Goal: Find specific page/section: Find specific page/section

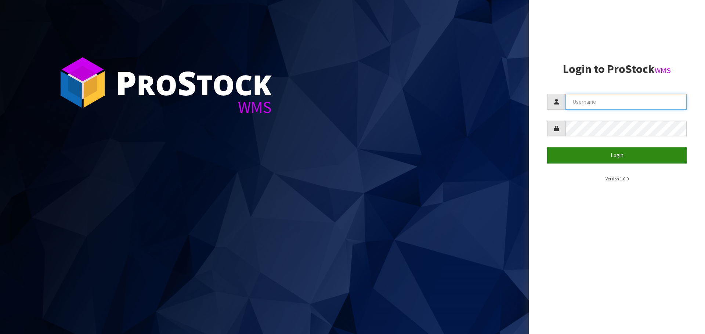
type input "[EMAIL_ADDRESS][DOMAIN_NAME]"
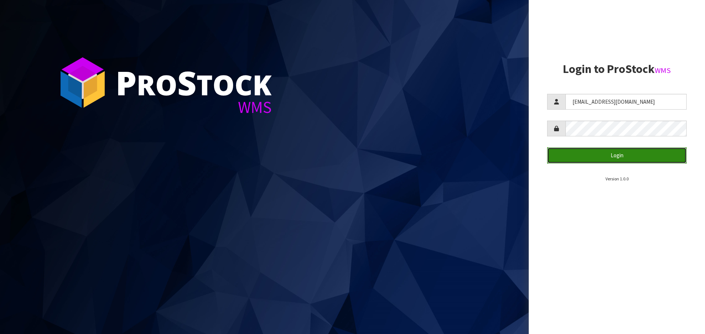
click at [615, 153] on button "Login" at bounding box center [616, 156] width 139 height 16
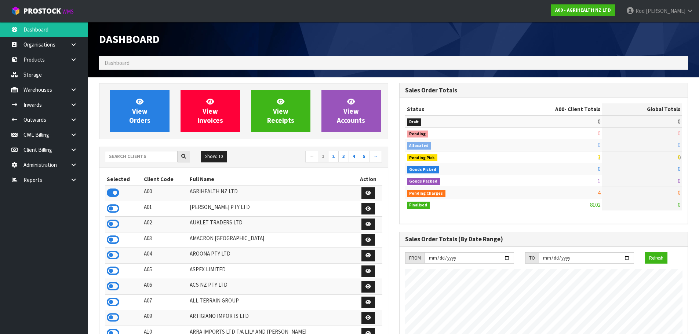
scroll to position [556, 300]
click at [77, 179] on link at bounding box center [76, 179] width 23 height 15
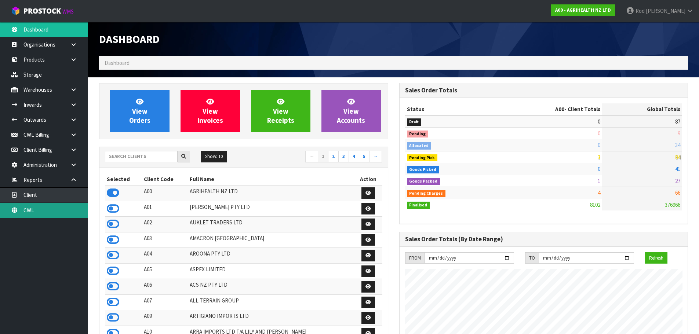
click at [37, 209] on link "CWL" at bounding box center [44, 210] width 88 height 15
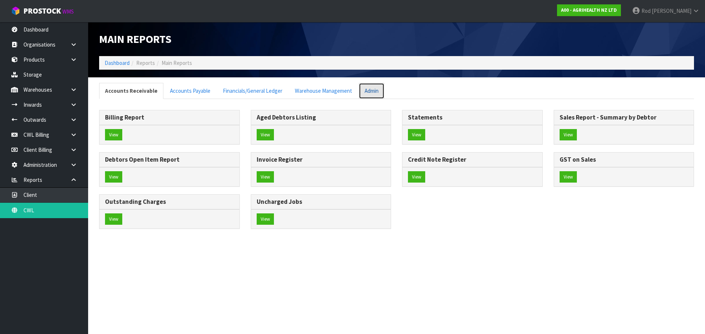
click at [364, 92] on link "Admin" at bounding box center [371, 91] width 26 height 16
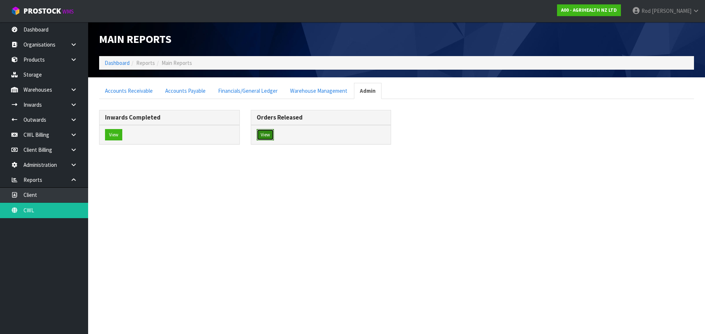
click at [265, 131] on button "View" at bounding box center [264, 135] width 17 height 12
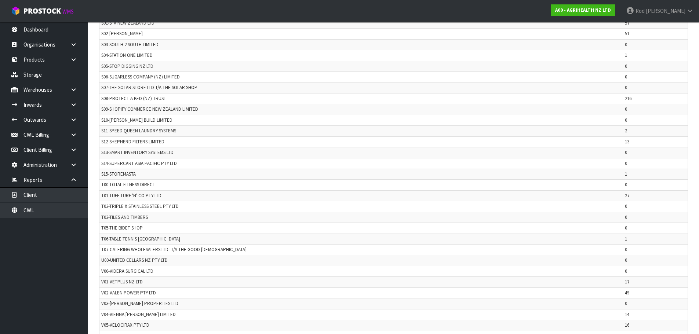
scroll to position [1728, 0]
